Goal: Entertainment & Leisure: Browse casually

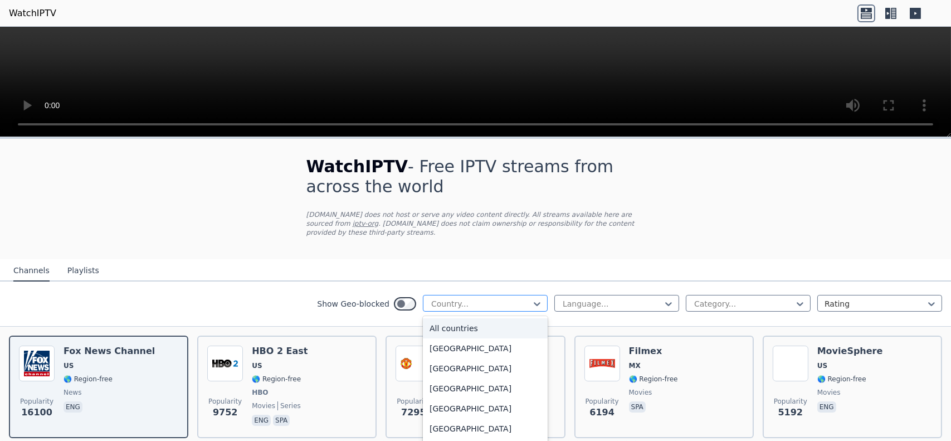
click at [535, 295] on div "Country..." at bounding box center [485, 303] width 125 height 17
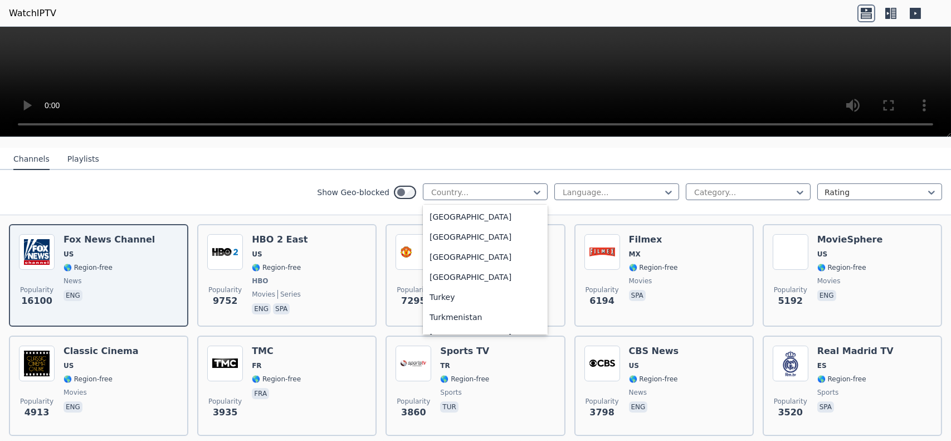
scroll to position [3861, 0]
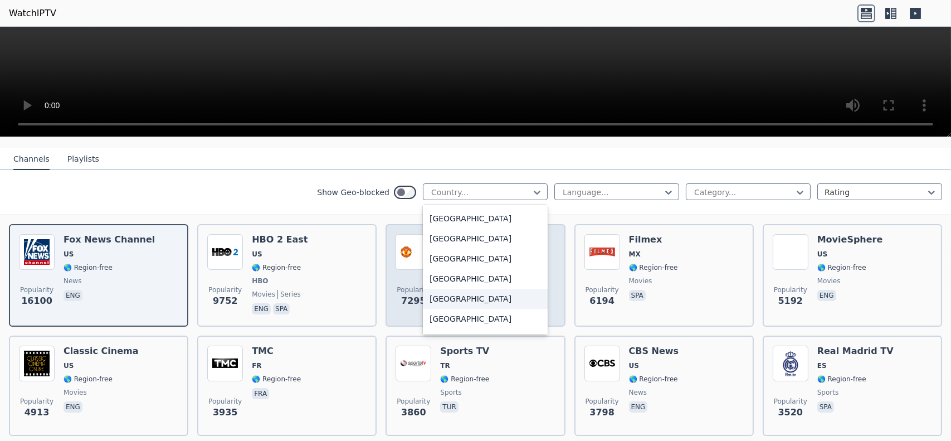
click at [451, 289] on div "[GEOGRAPHIC_DATA]" at bounding box center [485, 299] width 125 height 20
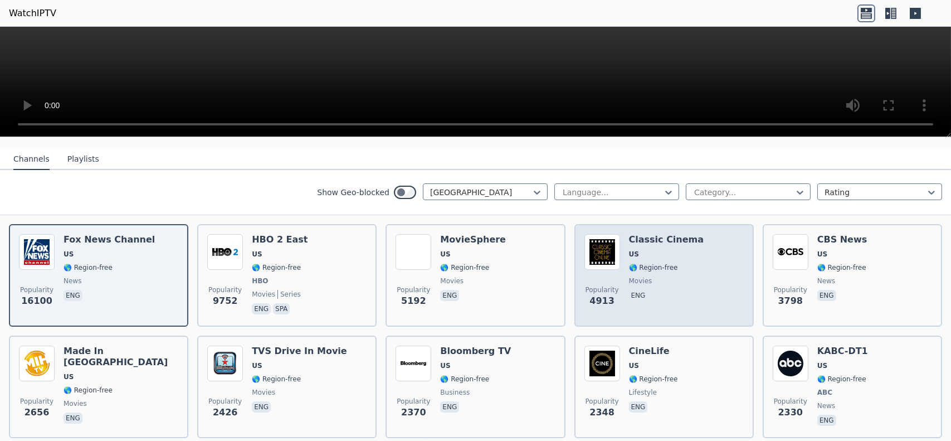
drag, startPoint x: 639, startPoint y: 230, endPoint x: 598, endPoint y: 229, distance: 41.2
click at [598, 234] on img at bounding box center [603, 252] width 36 height 36
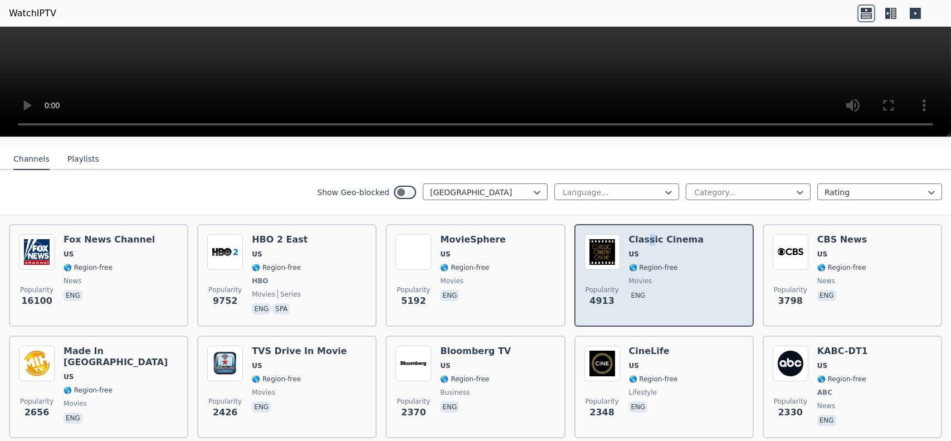
click at [642, 234] on h6 "Classic Cinema" at bounding box center [666, 239] width 75 height 11
click at [653, 234] on h6 "Classic Cinema" at bounding box center [666, 239] width 75 height 11
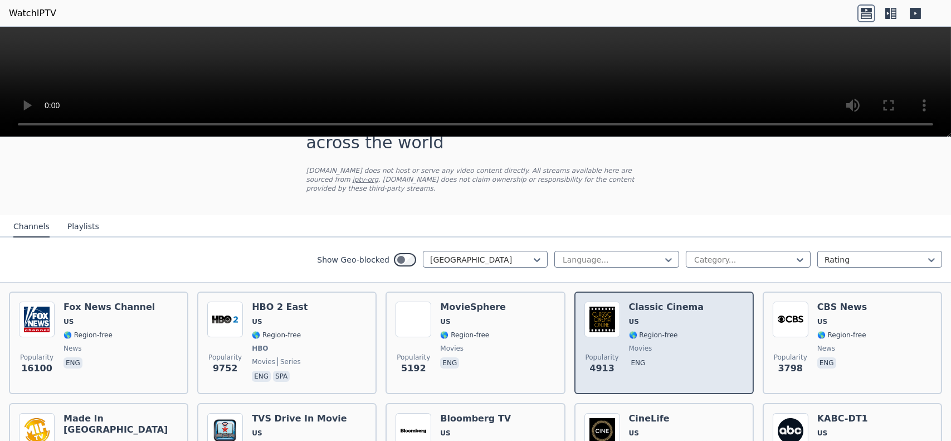
scroll to position [56, 0]
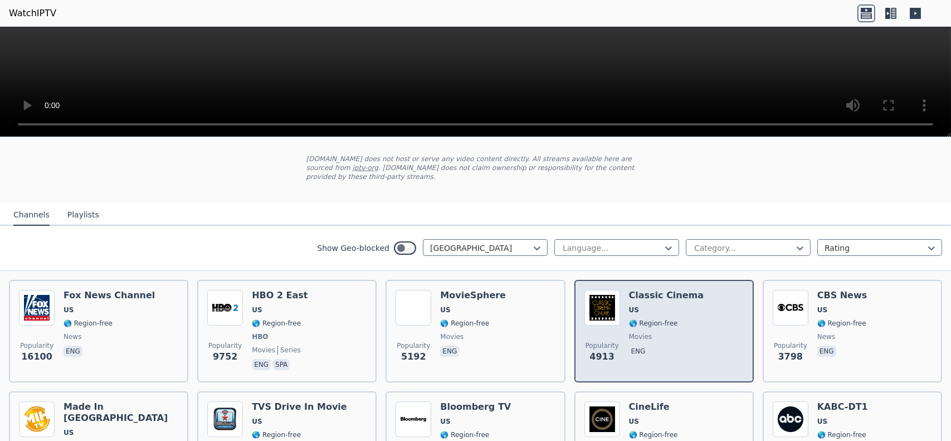
click at [682, 290] on h6 "Classic Cinema" at bounding box center [666, 295] width 75 height 11
click at [658, 306] on div "Classic Cinema US 🌎 Region-free movies eng" at bounding box center [666, 331] width 75 height 82
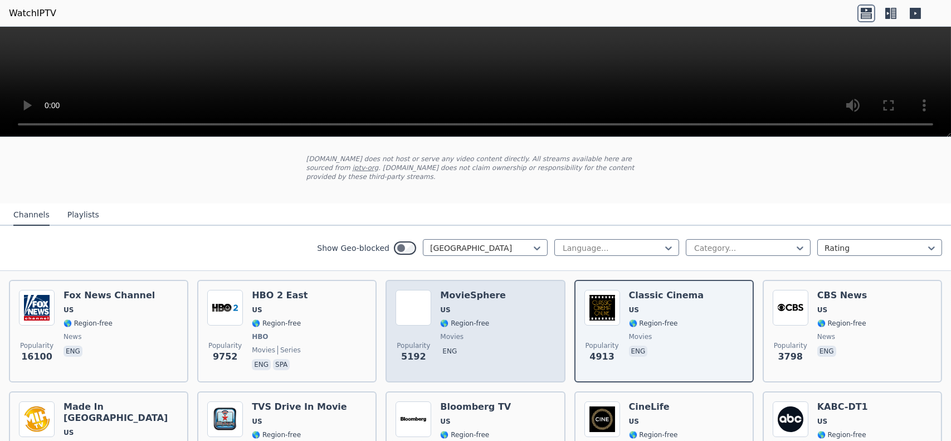
click at [473, 290] on h6 "MovieSphere" at bounding box center [473, 295] width 66 height 11
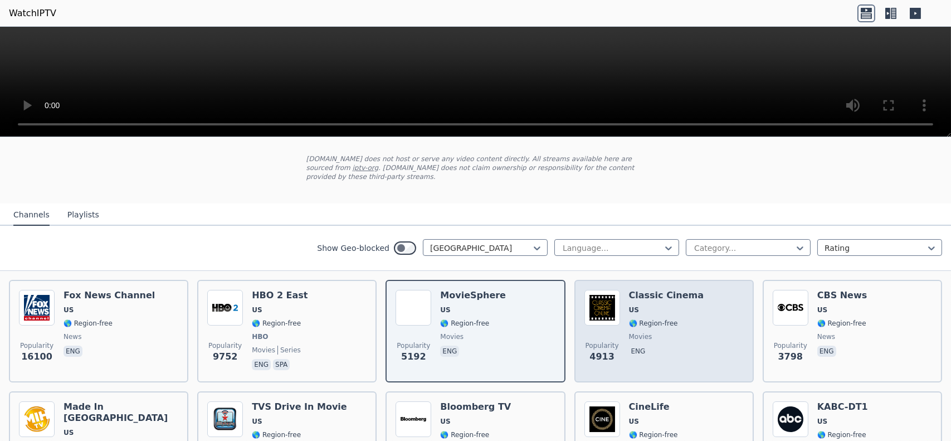
click at [621, 290] on div "Popularity 4913 Classic Cinema US 🌎 Region-free movies eng" at bounding box center [664, 331] width 159 height 82
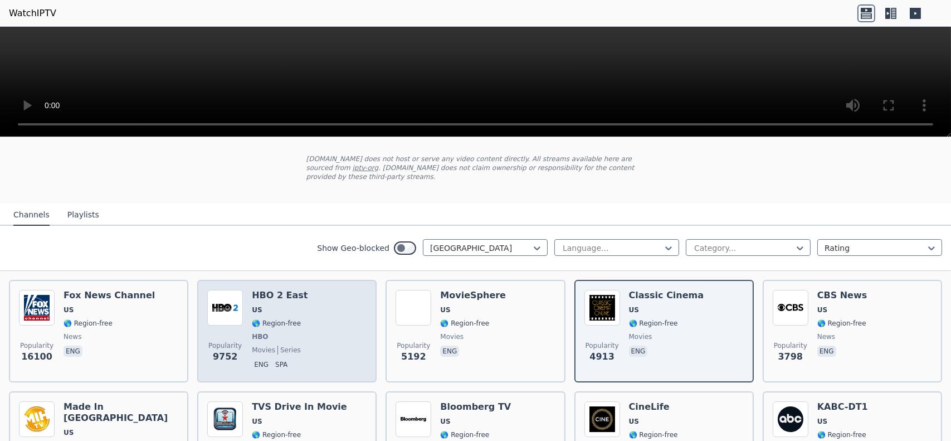
click at [288, 290] on h6 "HBO 2 East" at bounding box center [280, 295] width 56 height 11
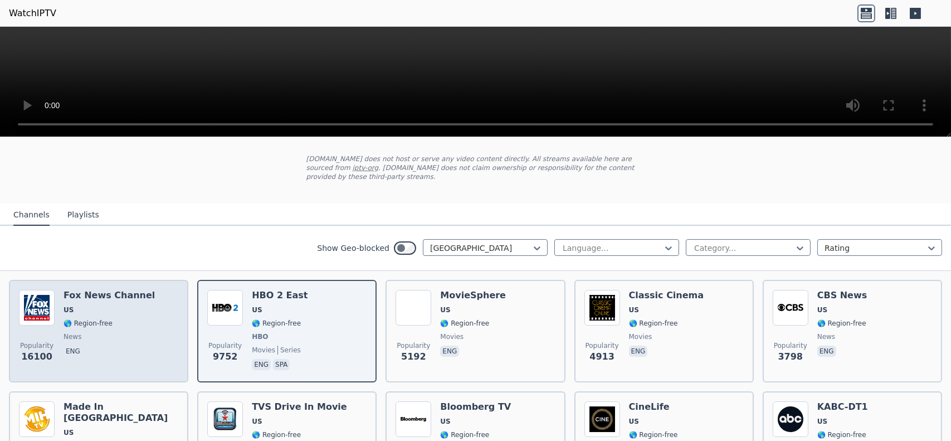
click at [117, 290] on h6 "Fox News Channel" at bounding box center [109, 295] width 91 height 11
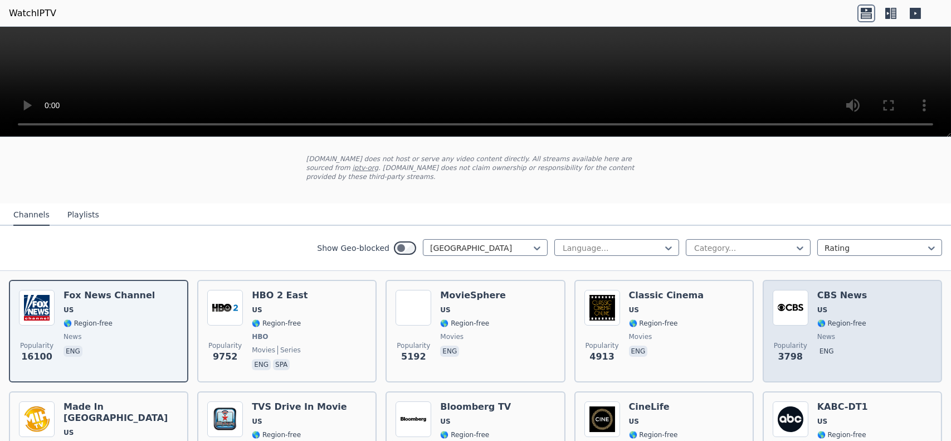
click at [835, 290] on h6 "CBS News" at bounding box center [842, 295] width 50 height 11
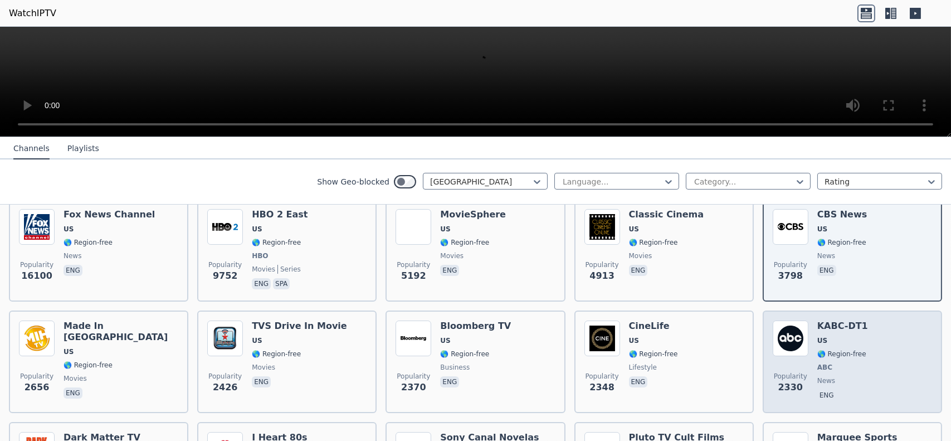
scroll to position [167, 0]
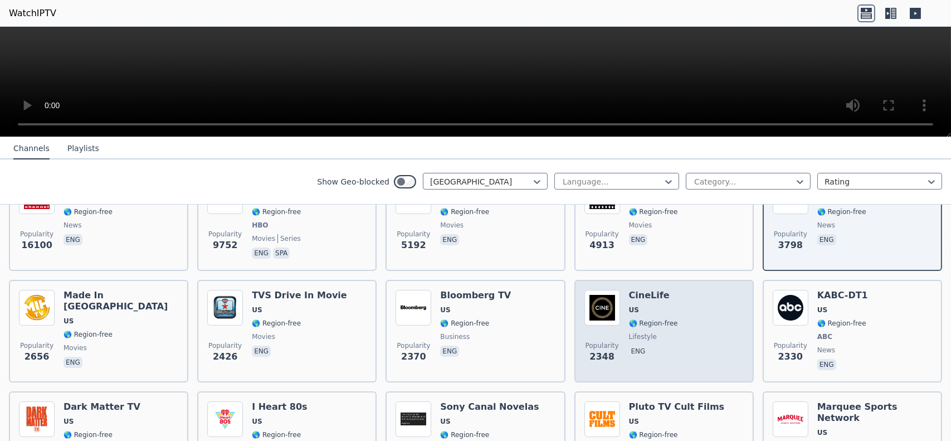
click at [655, 290] on h6 "CineLife" at bounding box center [653, 295] width 49 height 11
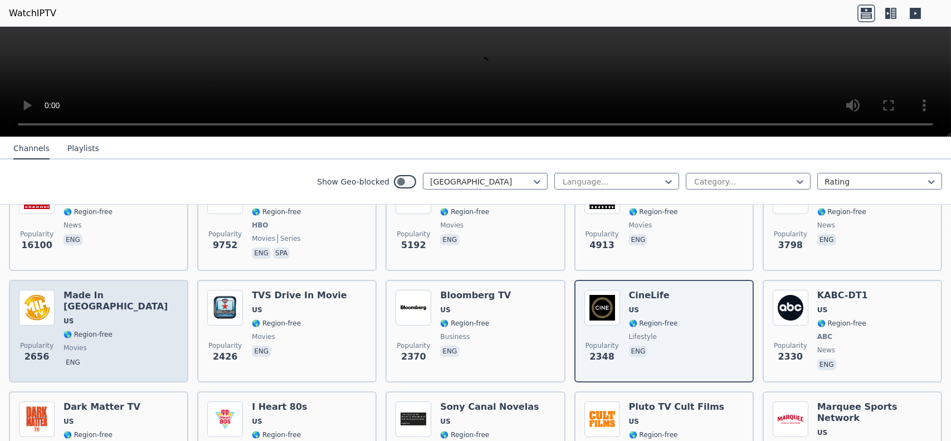
click at [110, 290] on h6 "Made In [GEOGRAPHIC_DATA]" at bounding box center [121, 301] width 115 height 22
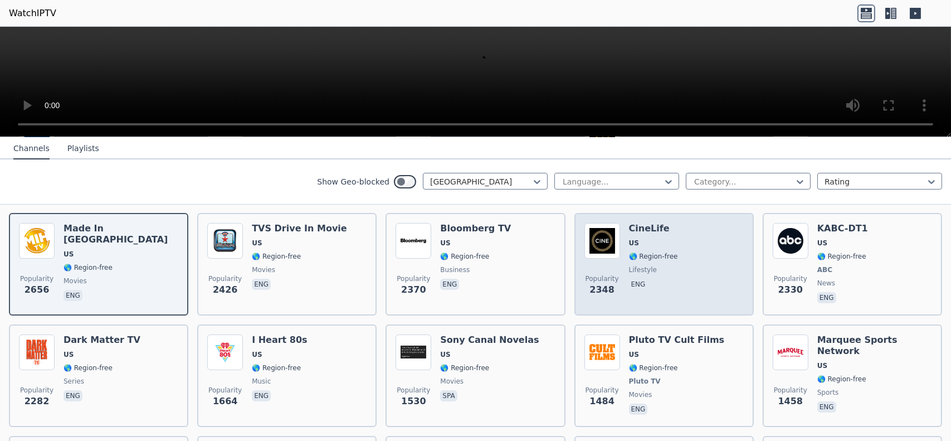
scroll to position [279, 0]
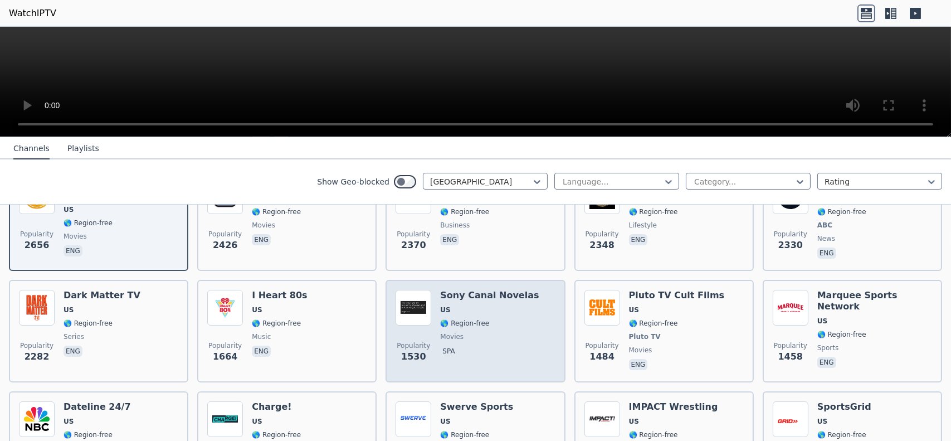
click at [476, 290] on h6 "Sony Canal Novelas" at bounding box center [489, 295] width 99 height 11
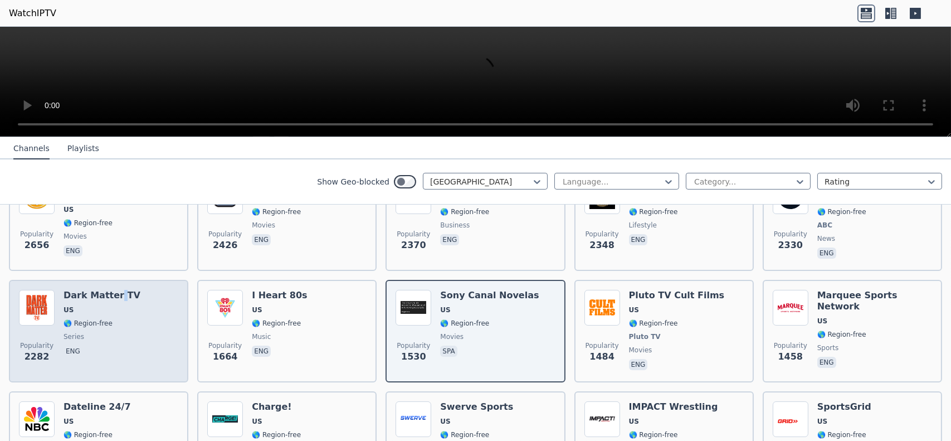
click at [114, 290] on h6 "Dark Matter TV" at bounding box center [102, 295] width 77 height 11
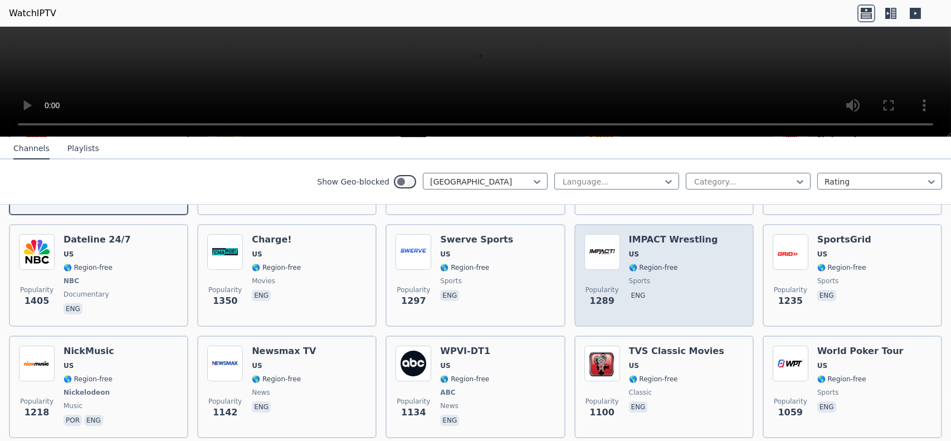
scroll to position [502, 0]
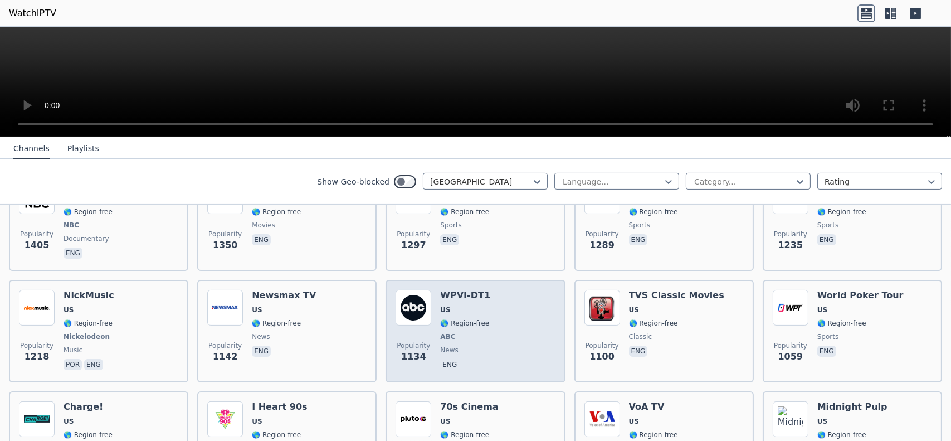
click at [468, 290] on h6 "WPVI-DT1" at bounding box center [465, 295] width 50 height 11
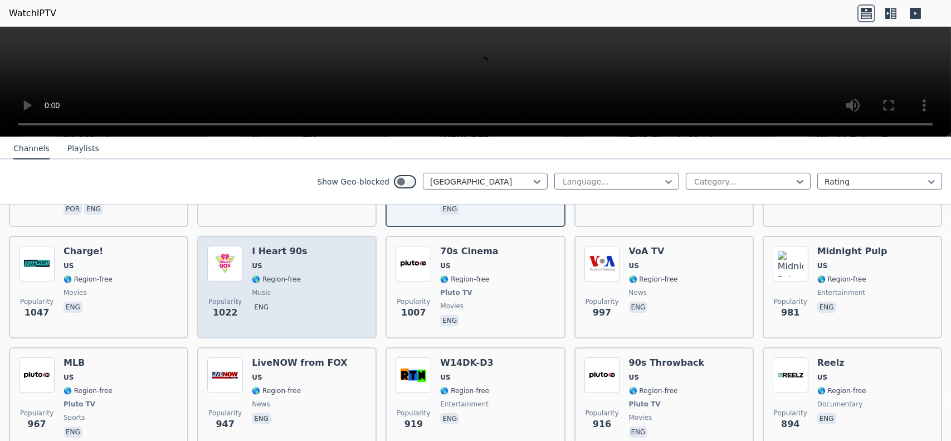
scroll to position [669, 0]
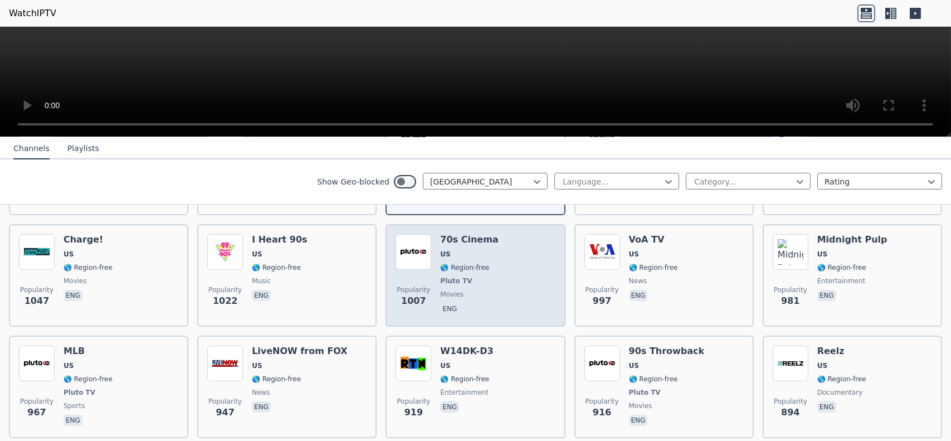
click at [481, 234] on h6 "70s Cinema" at bounding box center [469, 239] width 58 height 11
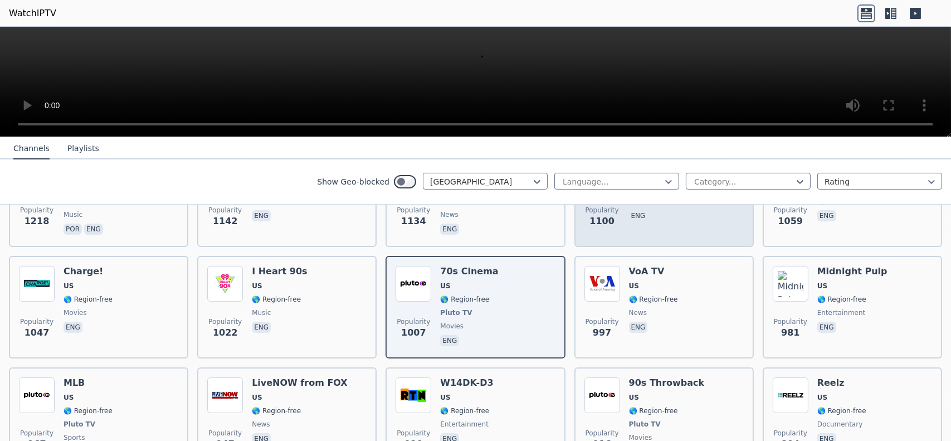
scroll to position [724, 0]
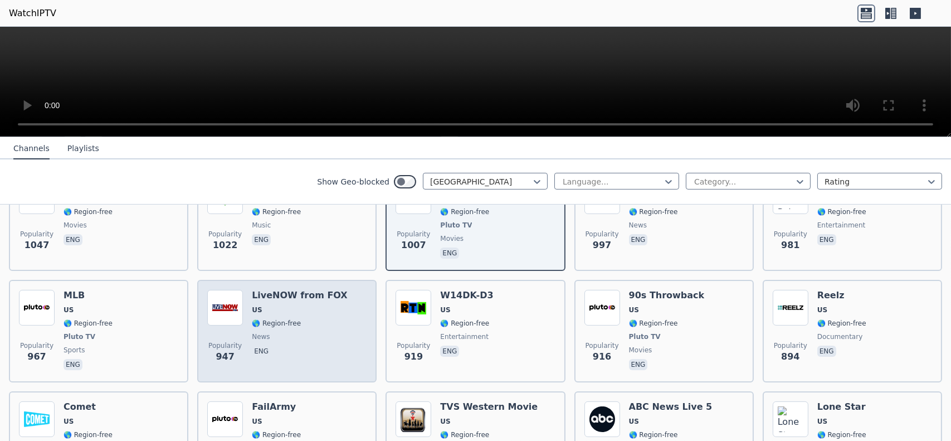
click at [294, 290] on h6 "LiveNOW from FOX" at bounding box center [300, 295] width 96 height 11
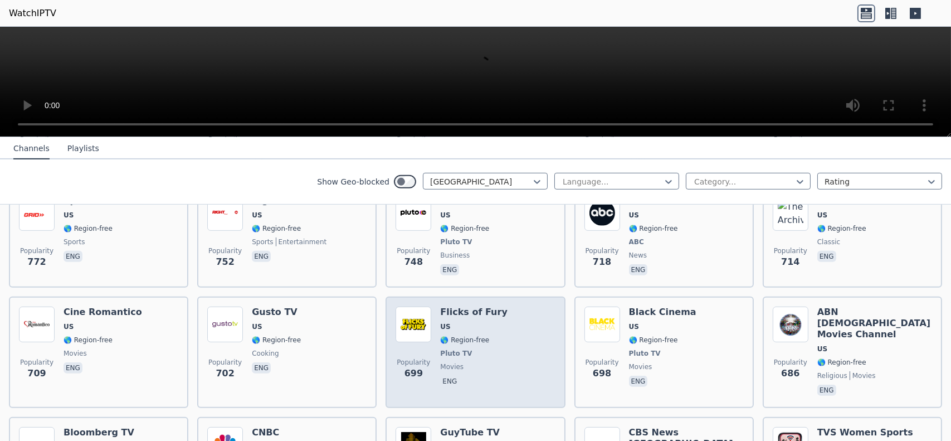
scroll to position [1059, 0]
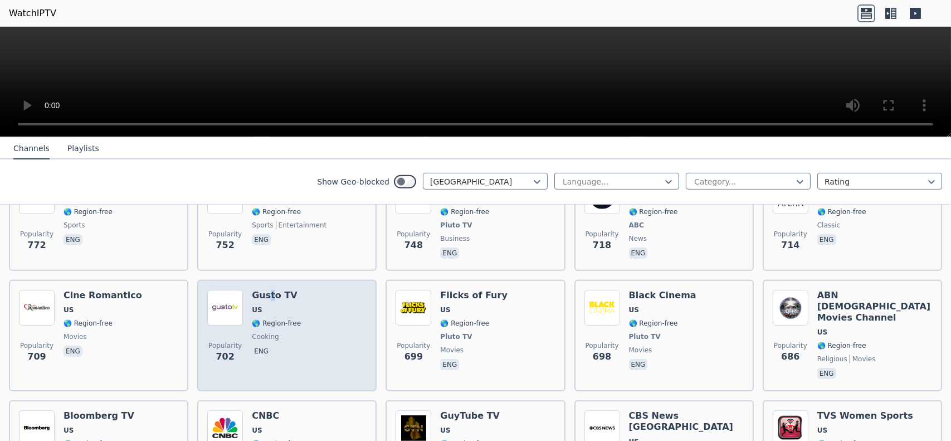
click at [267, 290] on h6 "Gusto TV" at bounding box center [276, 295] width 49 height 11
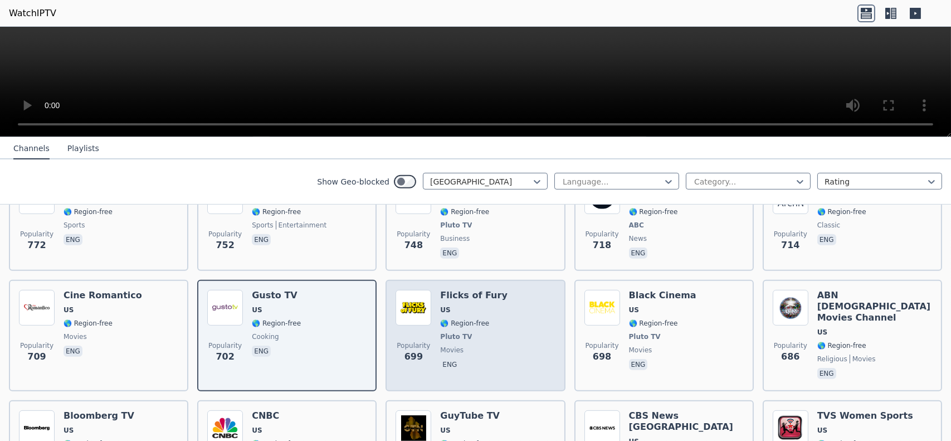
click at [467, 290] on h6 "Flicks of Fury" at bounding box center [473, 295] width 67 height 11
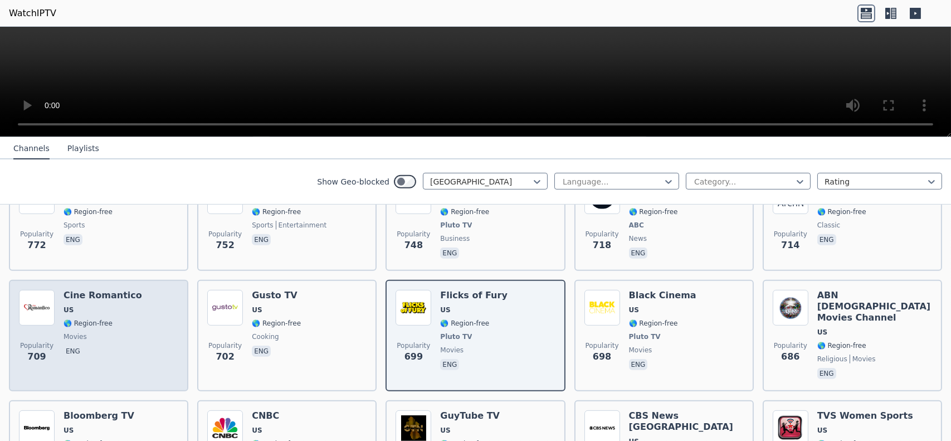
click at [104, 290] on h6 "Cine Romantico" at bounding box center [103, 295] width 79 height 11
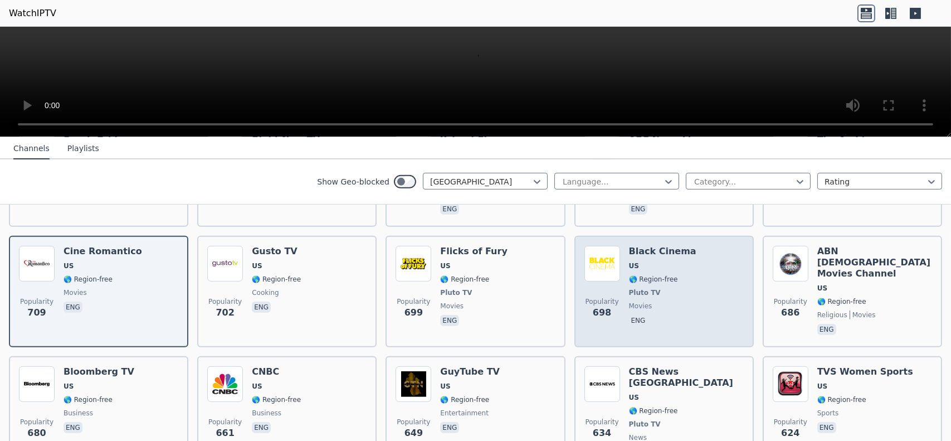
scroll to position [1115, 0]
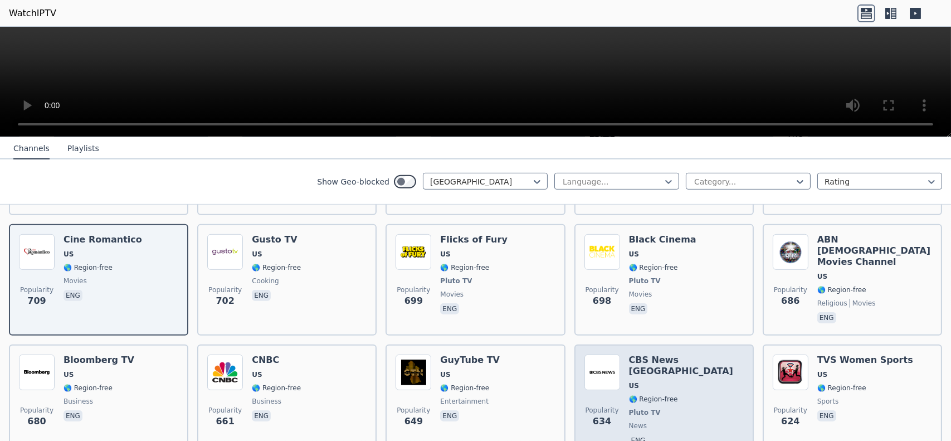
click at [632, 354] on h6 "CBS News [GEOGRAPHIC_DATA]" at bounding box center [686, 365] width 115 height 22
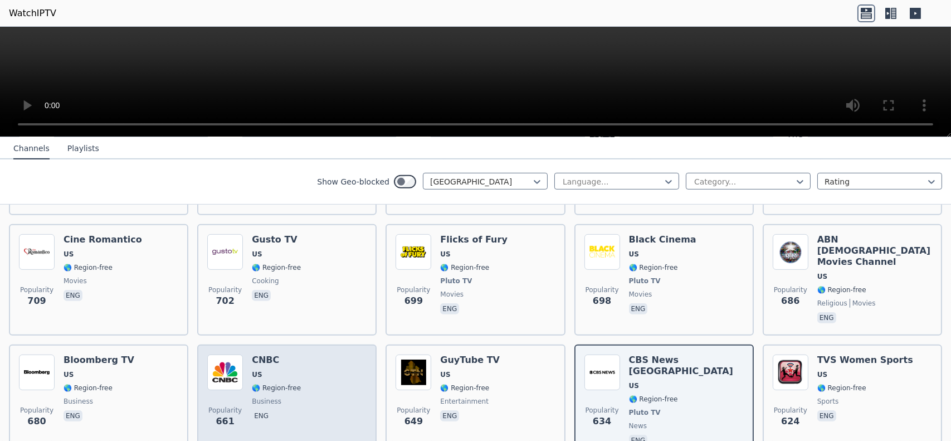
click at [264, 354] on h6 "CNBC" at bounding box center [276, 359] width 49 height 11
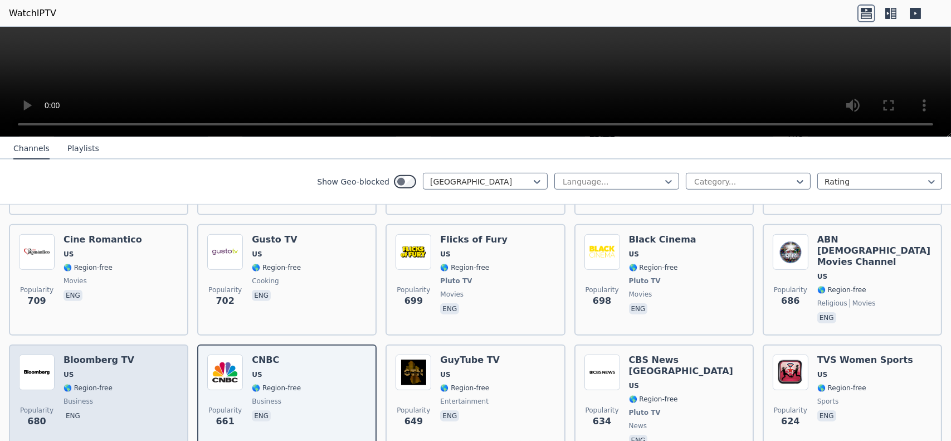
click at [101, 354] on h6 "Bloomberg TV" at bounding box center [99, 359] width 71 height 11
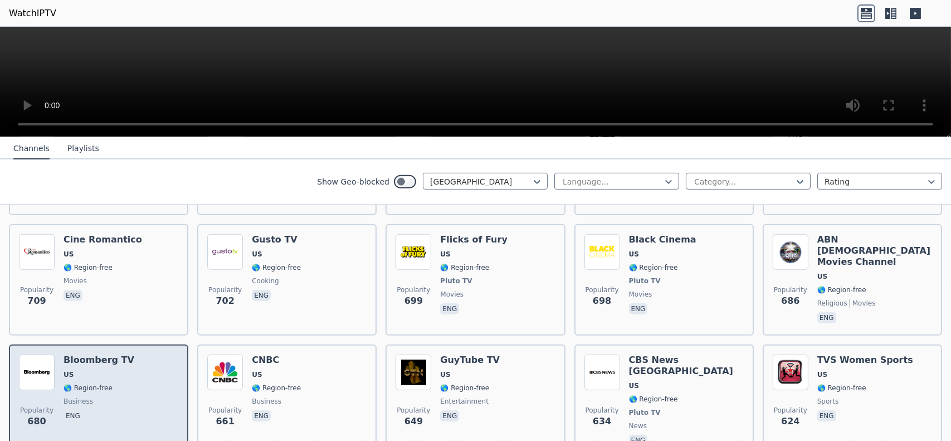
click at [106, 354] on h6 "Bloomberg TV" at bounding box center [99, 359] width 71 height 11
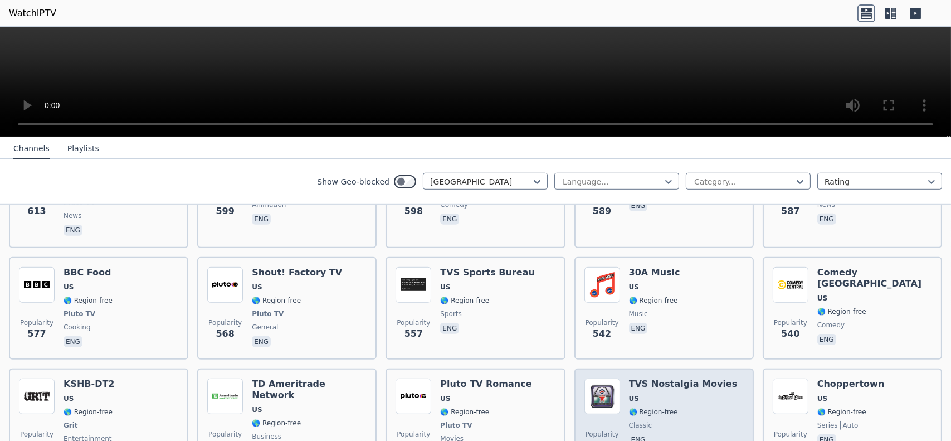
scroll to position [1449, 0]
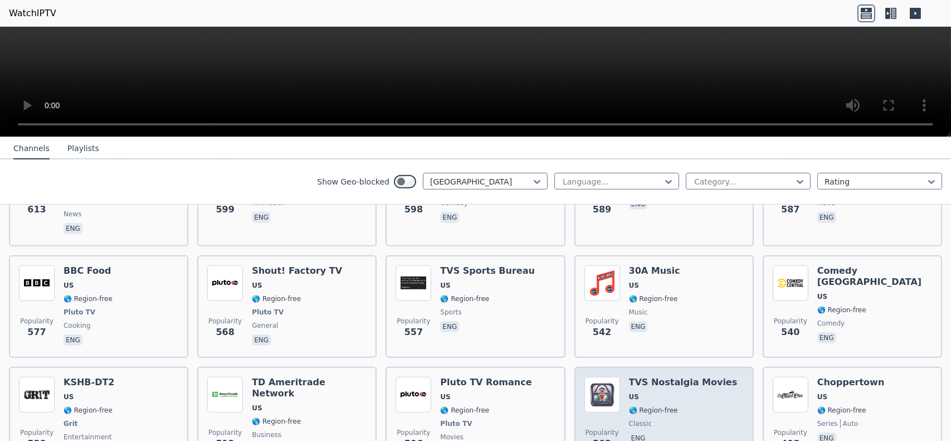
click at [653, 377] on h6 "TVS Nostalgia Movies" at bounding box center [683, 382] width 109 height 11
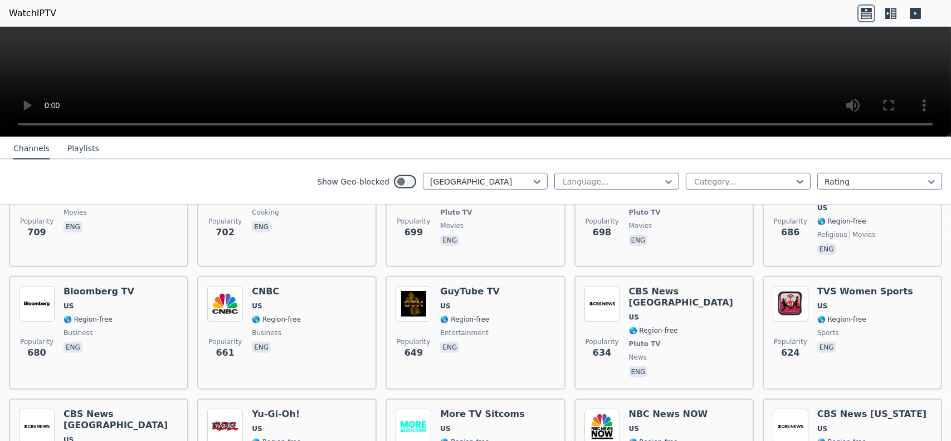
scroll to position [918, 0]
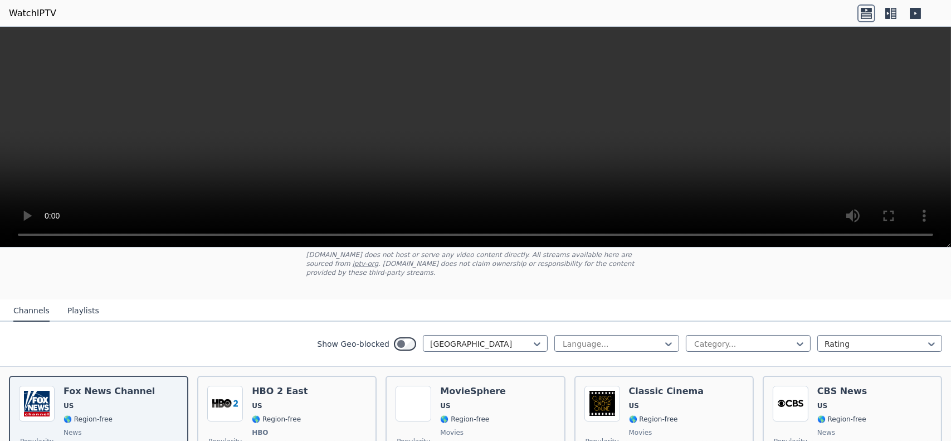
scroll to position [111, 0]
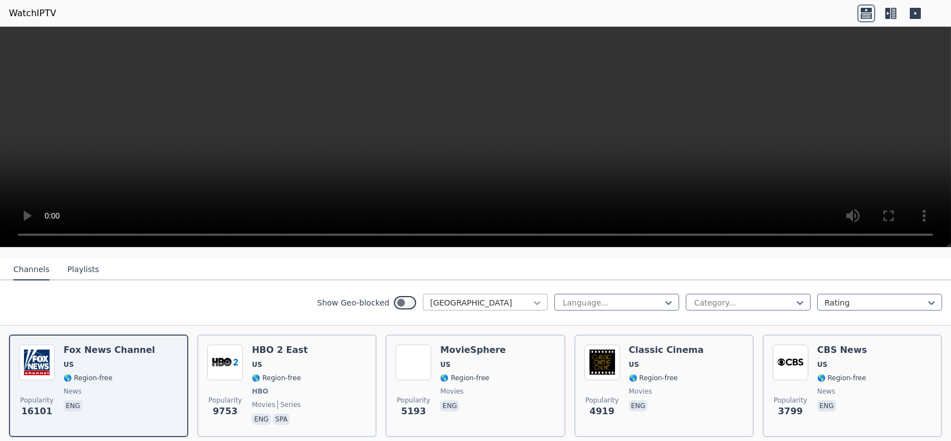
click at [532, 297] on icon at bounding box center [537, 302] width 11 height 11
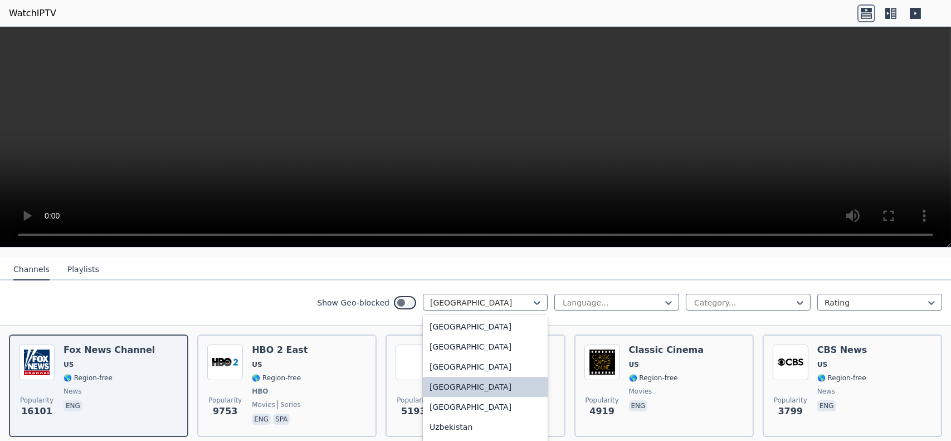
scroll to position [3916, 0]
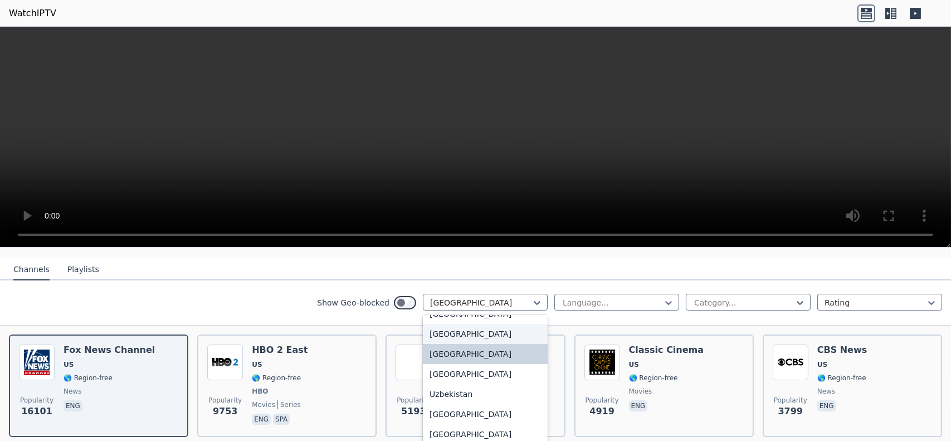
click at [466, 324] on div "[GEOGRAPHIC_DATA]" at bounding box center [485, 334] width 125 height 20
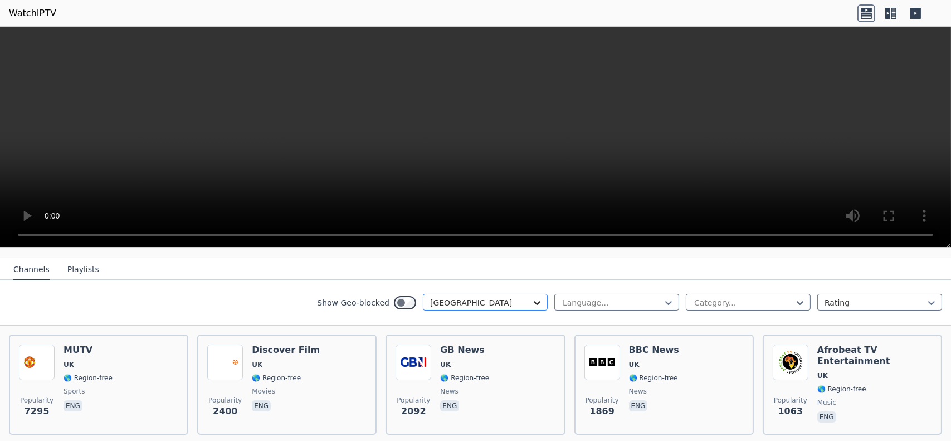
click at [532, 297] on icon at bounding box center [537, 302] width 11 height 11
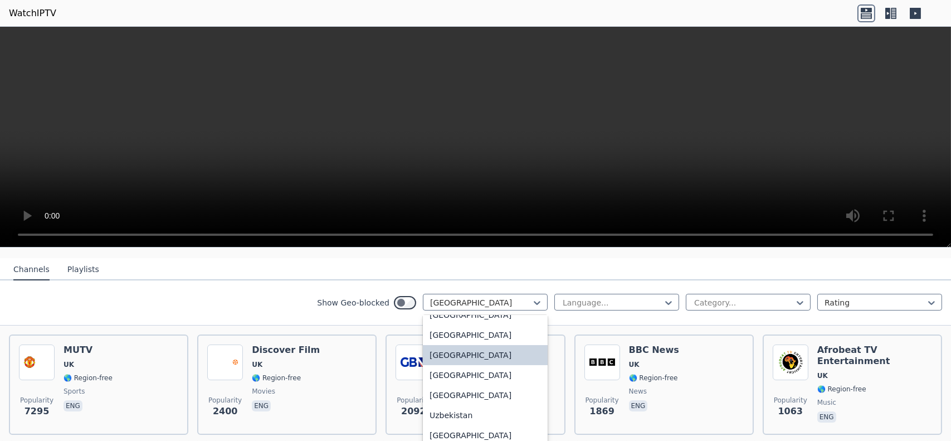
scroll to position [3896, 0]
click at [464, 364] on div "[GEOGRAPHIC_DATA]" at bounding box center [485, 374] width 125 height 20
